Goal: Information Seeking & Learning: Learn about a topic

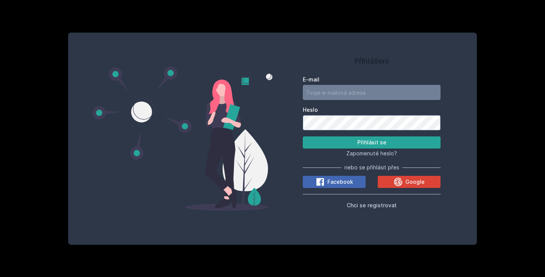
click at [336, 98] on input "E-mail" at bounding box center [372, 92] width 138 height 15
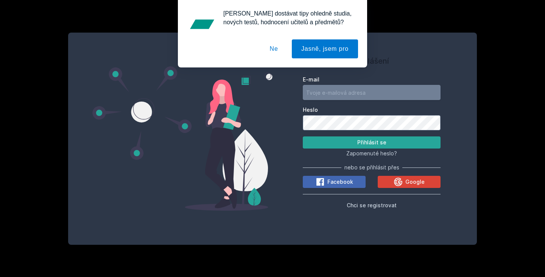
type input "[EMAIL_ADDRESS][DOMAIN_NAME]"
click at [348, 145] on button "Přihlásit se" at bounding box center [372, 142] width 138 height 12
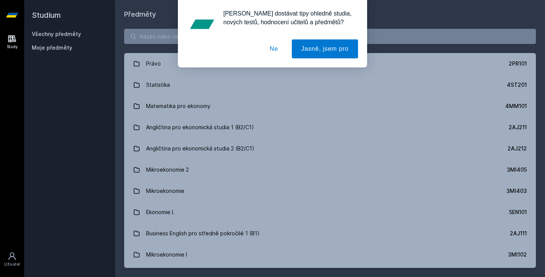
click at [268, 42] on button "Ne" at bounding box center [273, 48] width 27 height 19
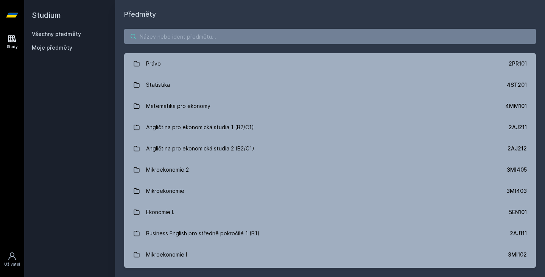
click at [201, 42] on input "search" at bounding box center [330, 36] width 412 height 15
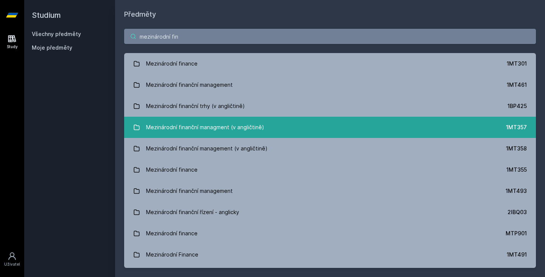
type input "mezinárodní fin"
click at [207, 123] on div "Mezinárodní finanční managment (v angličtině)" at bounding box center [205, 127] width 118 height 15
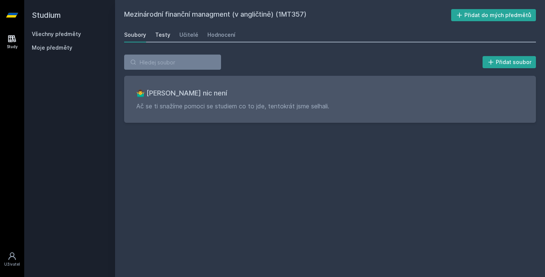
click at [162, 34] on div "Testy" at bounding box center [162, 35] width 15 height 8
click at [182, 37] on div "Učitelé" at bounding box center [188, 35] width 19 height 8
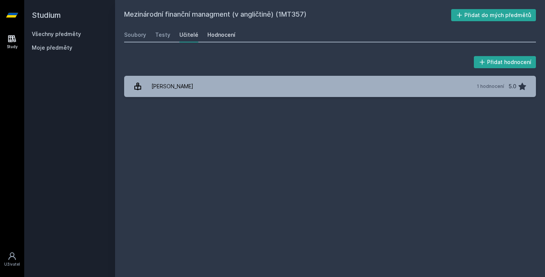
click at [216, 37] on div "Hodnocení" at bounding box center [221, 35] width 28 height 8
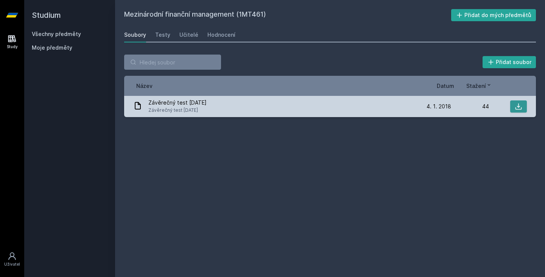
click at [515, 106] on icon at bounding box center [519, 107] width 8 height 8
